Goal: Find specific page/section: Find specific page/section

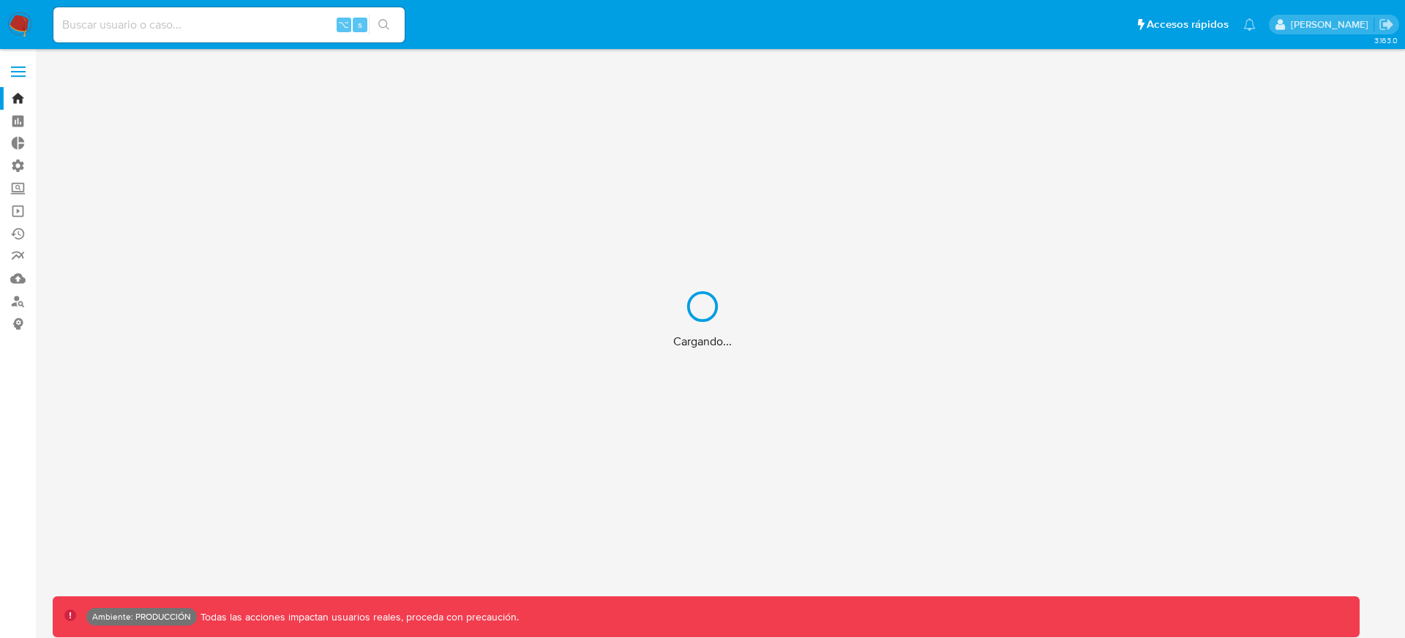
click at [263, 20] on div "Cargando..." at bounding box center [702, 319] width 1405 height 638
click at [247, 23] on input at bounding box center [228, 24] width 351 height 19
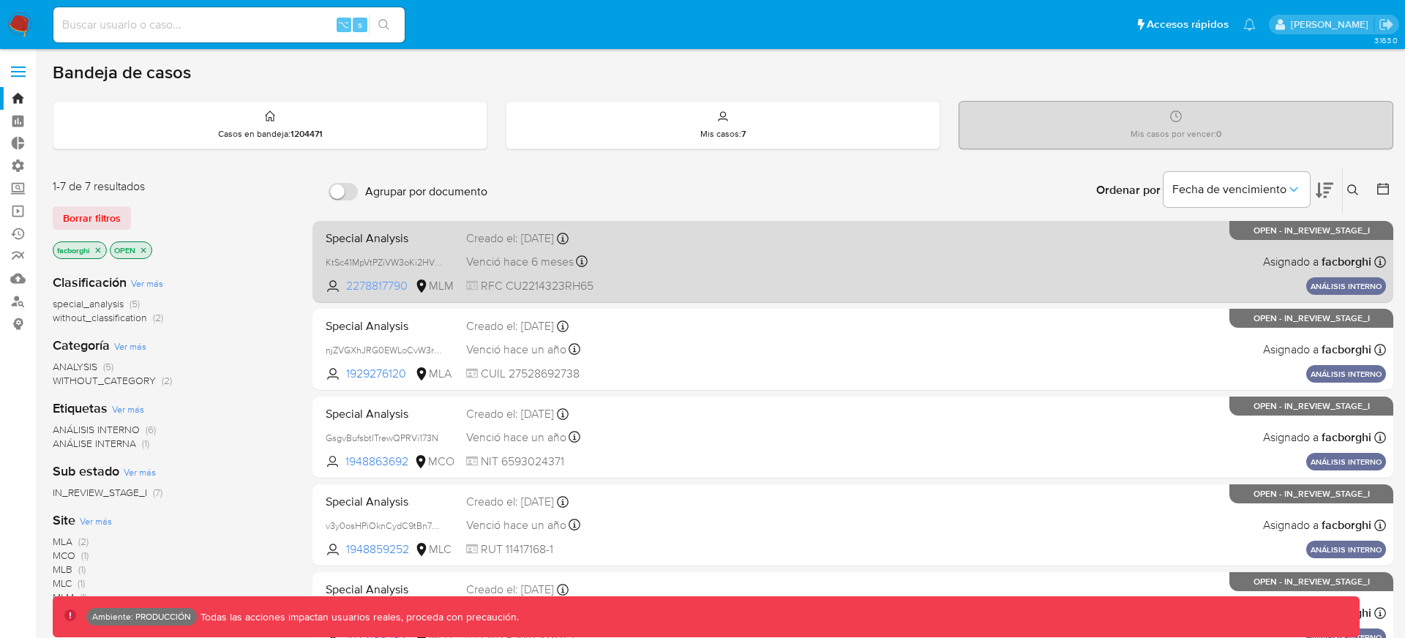
click at [377, 285] on span "2278817790" at bounding box center [379, 286] width 66 height 16
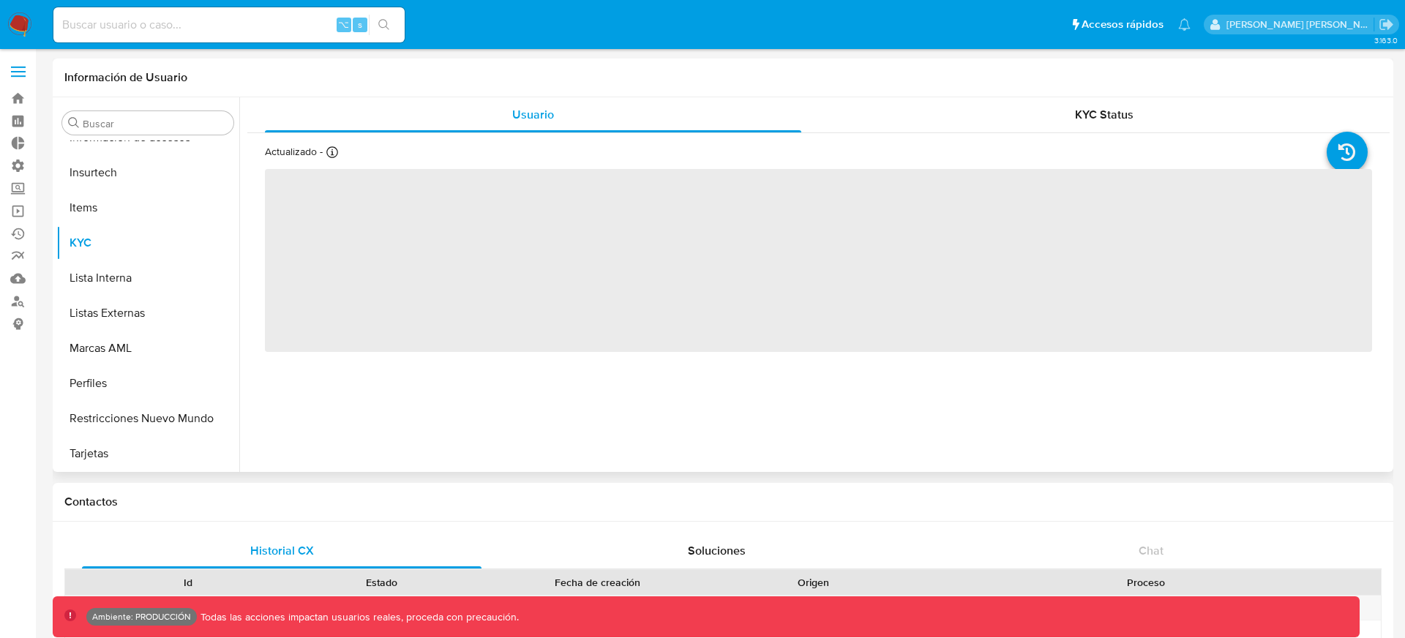
scroll to position [724, 0]
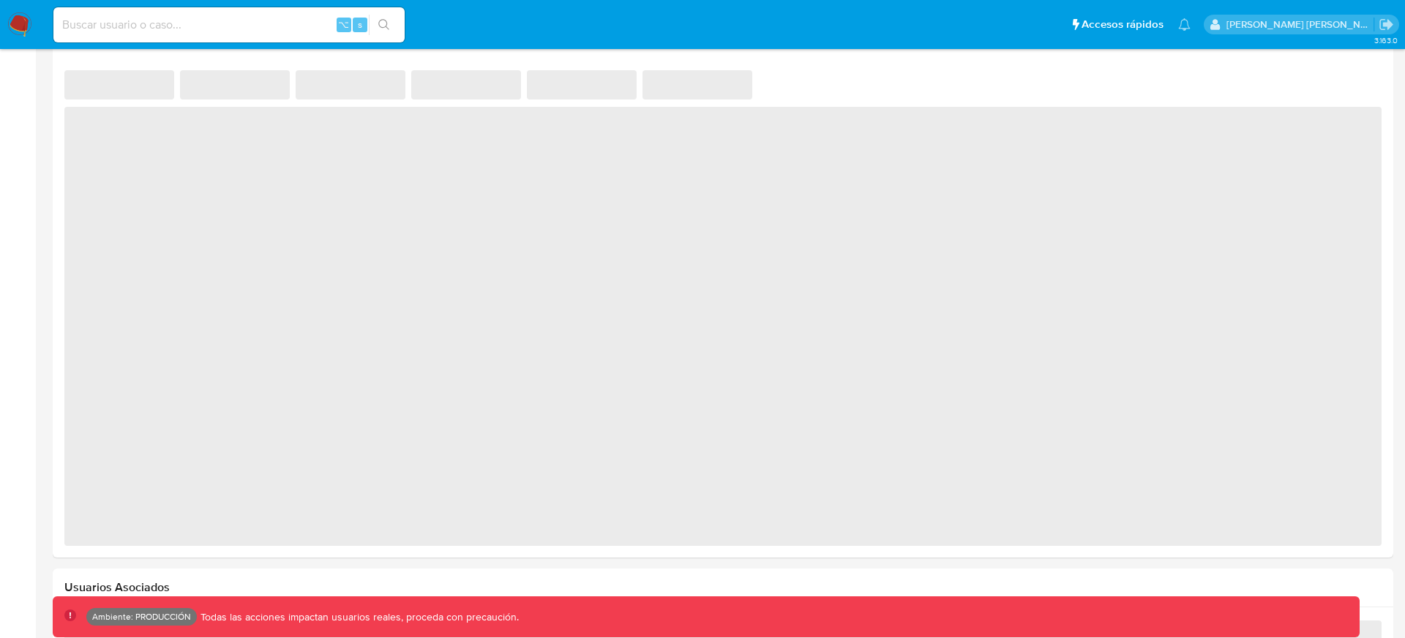
select select "10"
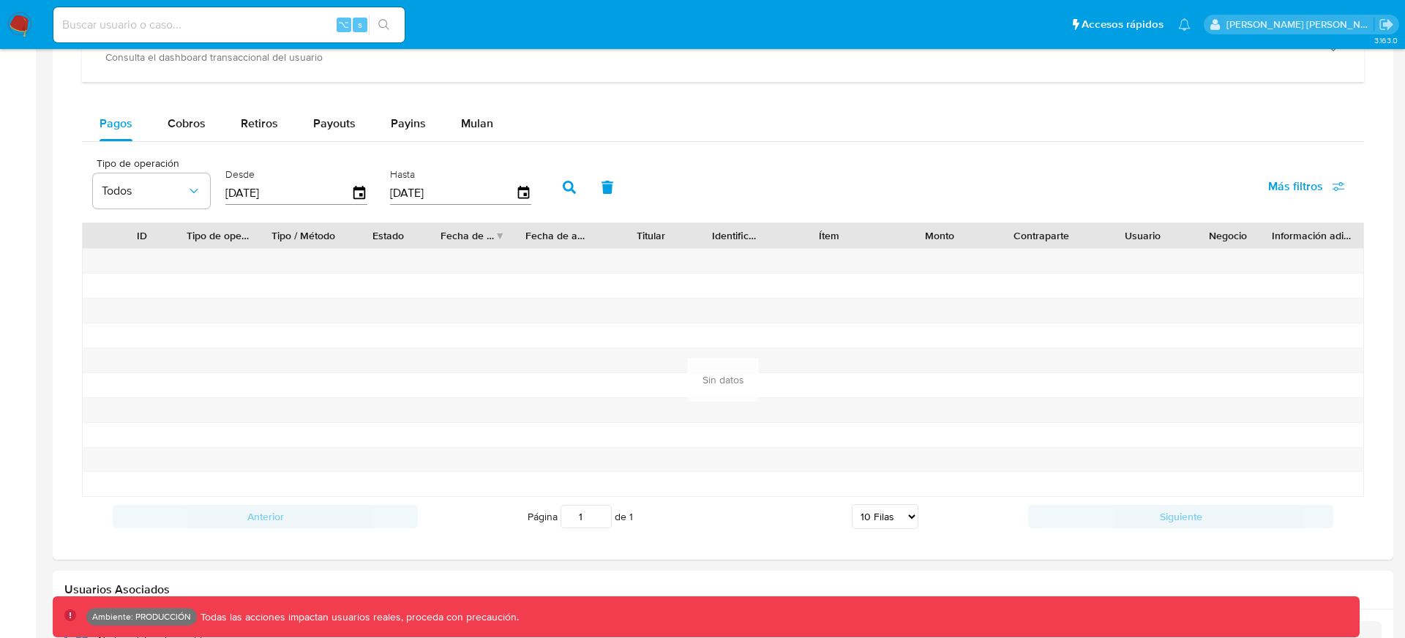
scroll to position [896, 0]
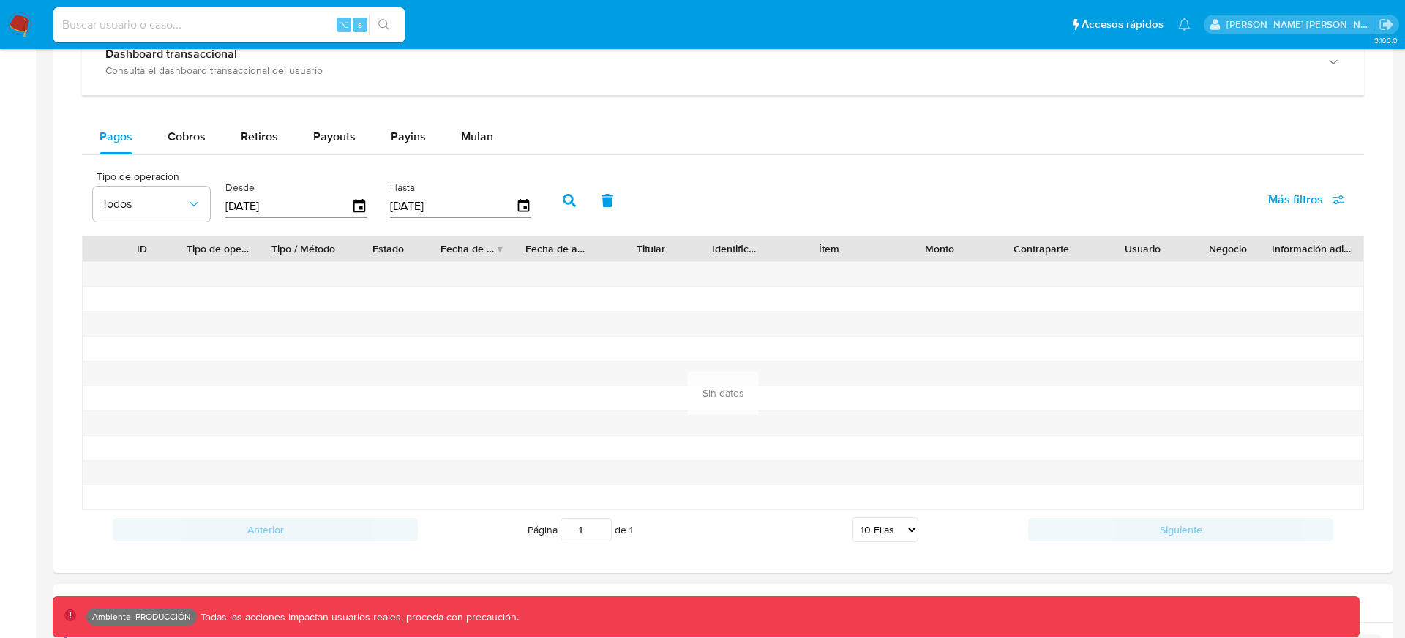
click at [1299, 202] on span "Más filtros" at bounding box center [1295, 199] width 55 height 35
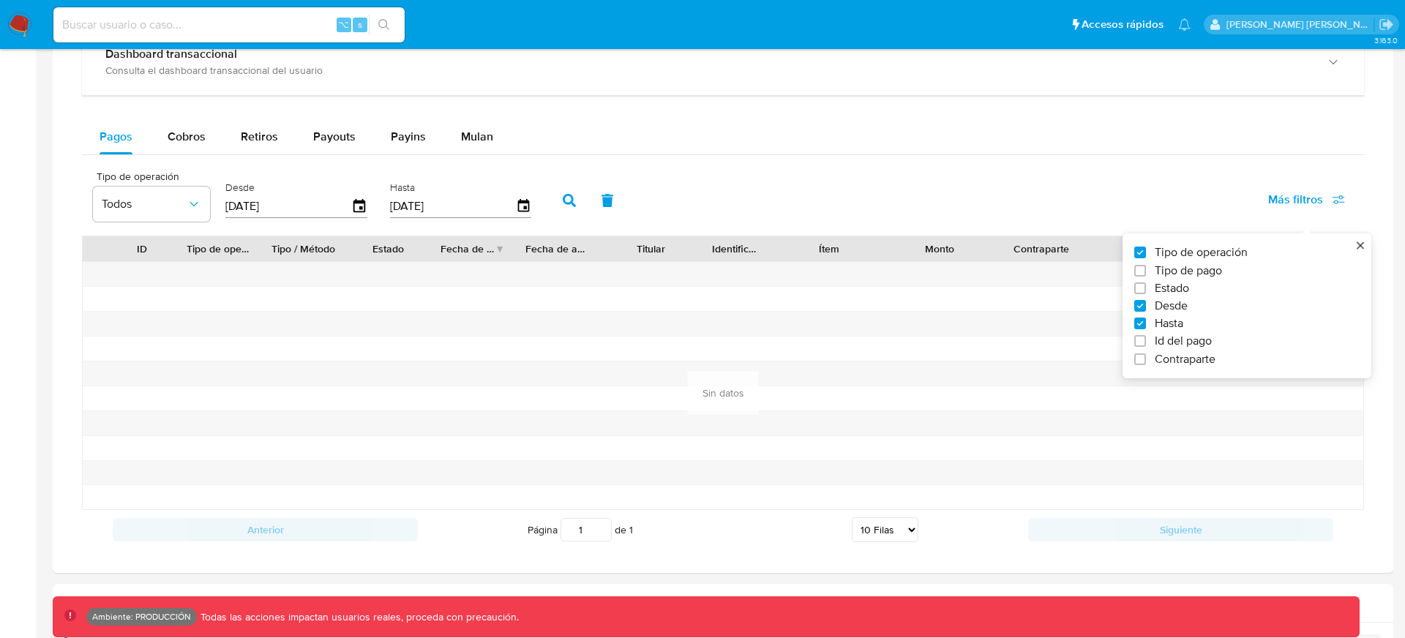
click at [1299, 202] on span "Más filtros" at bounding box center [1295, 199] width 55 height 35
